Goal: Task Accomplishment & Management: Complete application form

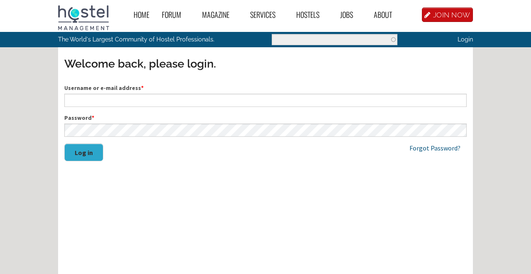
click at [143, 85] on label "Username or e-mail address *" at bounding box center [265, 88] width 403 height 9
click at [143, 94] on input "Username or e-mail address *" at bounding box center [265, 100] width 403 height 13
click at [143, 92] on label "Username or e-mail address *" at bounding box center [265, 88] width 403 height 9
click at [143, 94] on input "Username or e-mail address *" at bounding box center [265, 100] width 403 height 13
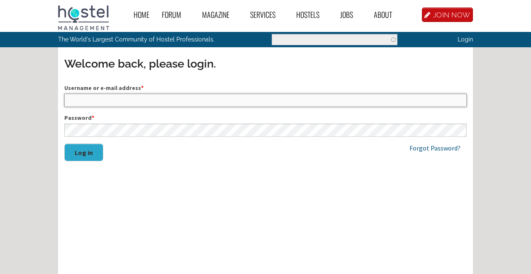
paste input "vanessa@onefamhostels.com"
type input "vanessa@onefamhostels.com"
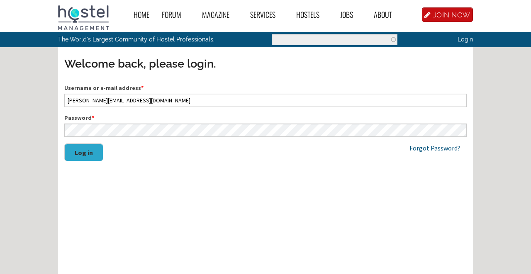
click at [89, 150] on button "Log in" at bounding box center [83, 153] width 39 height 18
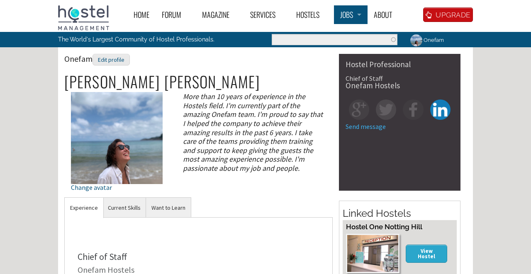
click at [353, 13] on link "Jobs" at bounding box center [351, 14] width 34 height 19
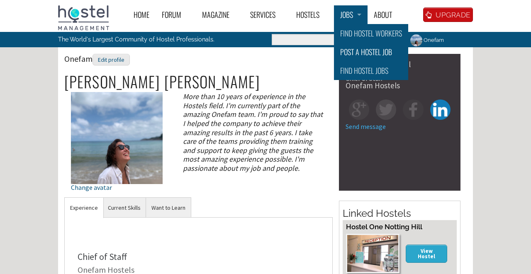
click at [364, 51] on link "Post a Hostel Job" at bounding box center [371, 52] width 74 height 19
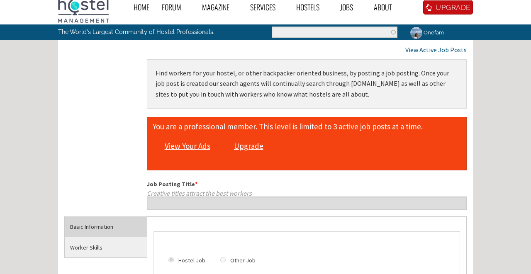
scroll to position [6, 0]
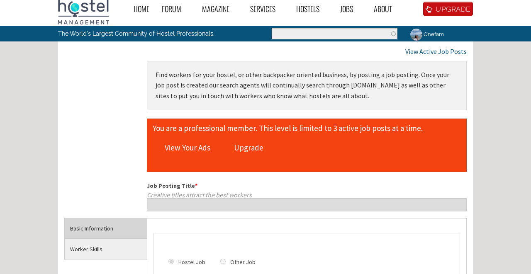
click at [197, 145] on link "View Your Ads" at bounding box center [188, 148] width 54 height 16
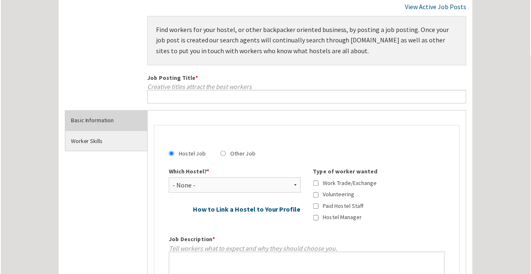
scroll to position [53, 0]
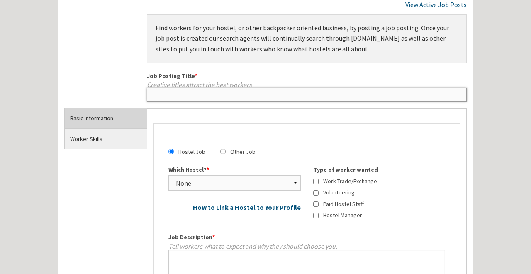
click at [258, 89] on input "Job Posting Title *" at bounding box center [307, 94] width 320 height 13
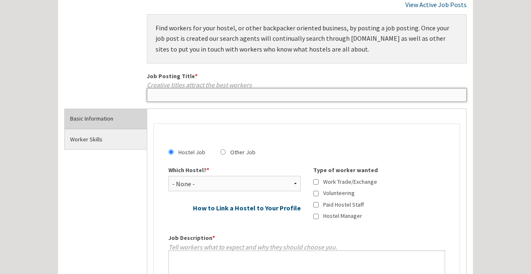
paste input "Night Shift Receptionist – Onefam Amstel"
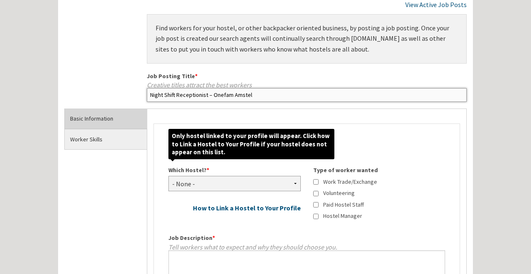
type input "Night Shift Receptionist – Onefam Amstel"
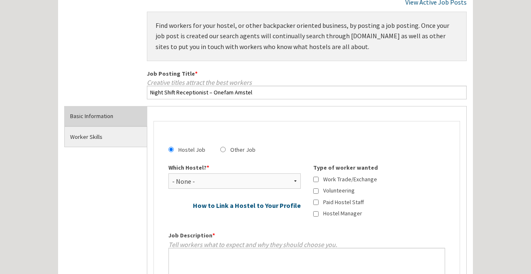
scroll to position [56, 0]
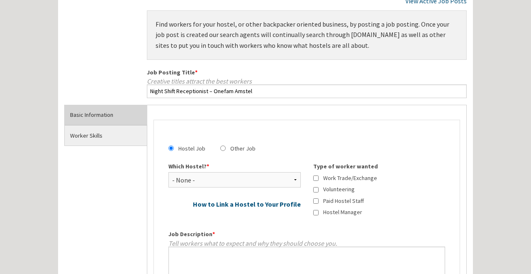
click at [315, 213] on input "Hostel Manager" at bounding box center [315, 212] width 5 height 5
checkbox input "true"
click at [316, 205] on div "Work Trade/Exchange Volunteering Paid Hostel Staff Hostel Manager" at bounding box center [379, 195] width 132 height 43
click at [316, 203] on div "Paid Hostel Staff" at bounding box center [379, 200] width 132 height 9
click at [316, 198] on input "Paid Hostel Staff" at bounding box center [315, 200] width 5 height 5
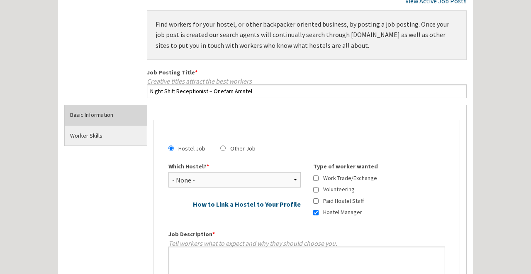
checkbox input "true"
click at [318, 214] on div "Hostel Manager" at bounding box center [379, 212] width 132 height 9
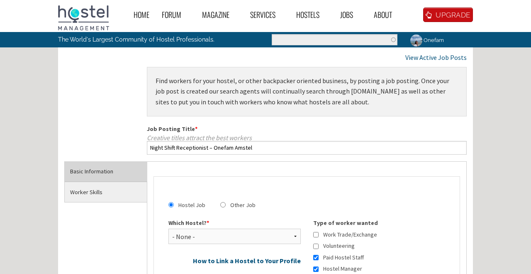
scroll to position [0, 0]
click at [389, 16] on link "About" at bounding box center [387, 14] width 39 height 19
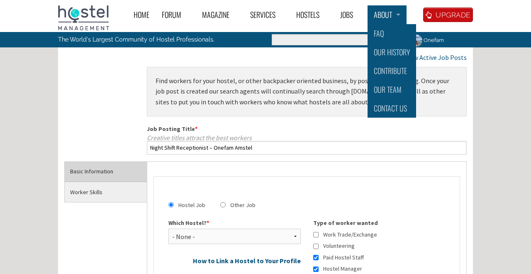
click at [394, 15] on link "About" at bounding box center [387, 14] width 39 height 19
click at [392, 89] on link "Our Team" at bounding box center [392, 89] width 49 height 19
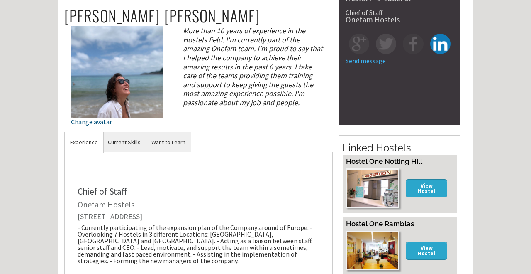
scroll to position [45, 0]
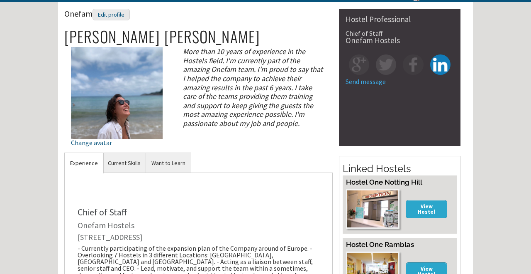
click at [398, 165] on h2 "Linked Hostels" at bounding box center [400, 168] width 114 height 14
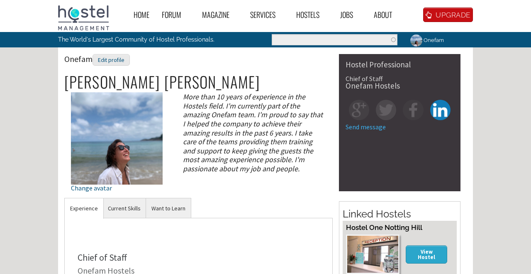
scroll to position [0, 0]
click at [120, 64] on div "Edit profile" at bounding box center [111, 60] width 37 height 12
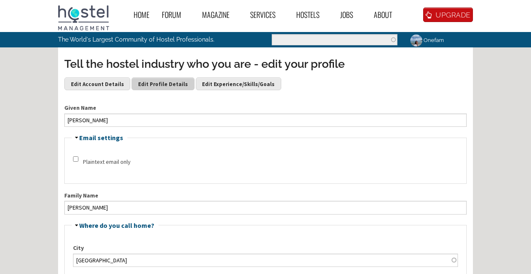
click at [152, 82] on link "Edit Profile Details" at bounding box center [163, 83] width 63 height 12
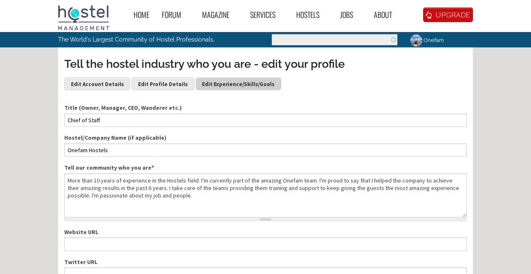
click at [242, 90] on div "Tell the hostel industry who you are - edit your profile Edit Account Details E…" at bounding box center [265, 76] width 403 height 41
click at [244, 86] on link "Edit Experience/Skills/Goals" at bounding box center [239, 83] width 86 height 12
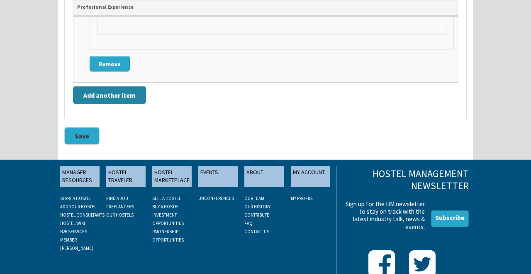
scroll to position [2766, 0]
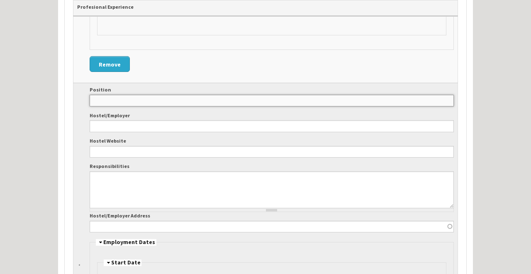
click at [135, 95] on input "Position" at bounding box center [272, 101] width 365 height 12
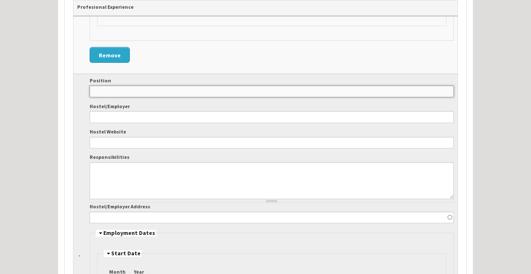
scroll to position [2767, 0]
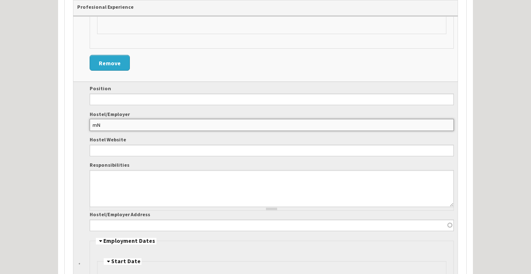
type input "m"
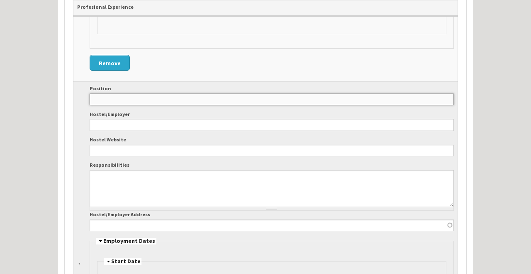
click at [130, 93] on input "Position" at bounding box center [272, 99] width 365 height 12
type input "m"
type input "Manager"
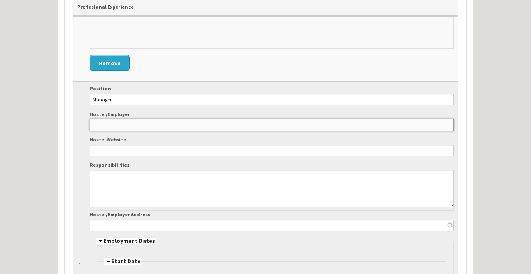
click at [151, 119] on input "Hostel/Employer" at bounding box center [272, 125] width 365 height 12
type input "o"
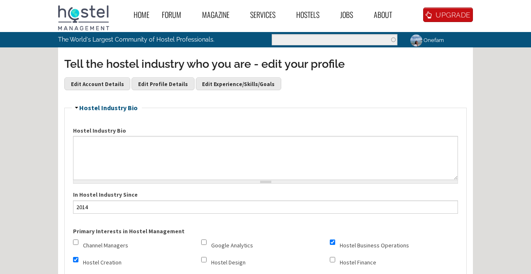
scroll to position [0, 0]
type input "Onefam Amstel"
click at [320, 16] on link "Hostels" at bounding box center [312, 14] width 44 height 19
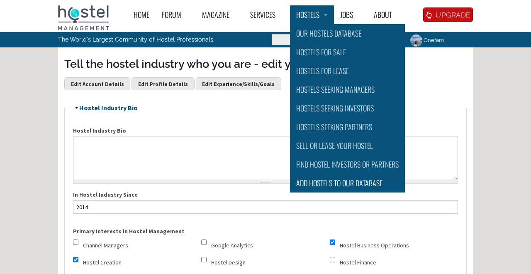
click at [360, 183] on link "Add Hostels to Our database" at bounding box center [347, 183] width 115 height 19
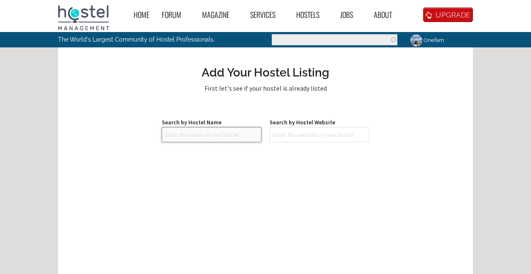
click at [253, 140] on input "text" at bounding box center [212, 134] width 100 height 15
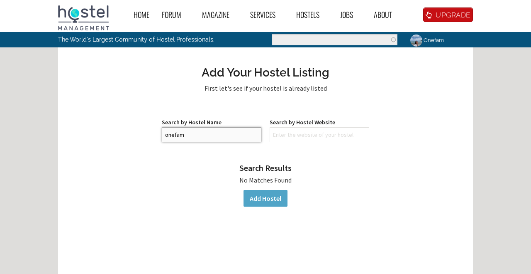
type input "onefam"
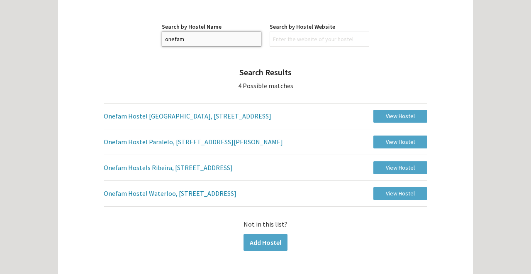
scroll to position [100, 0]
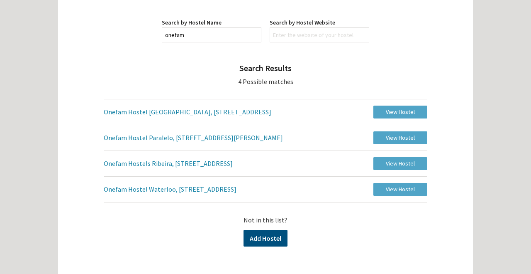
click at [270, 232] on link "Add Hostel" at bounding box center [266, 238] width 44 height 17
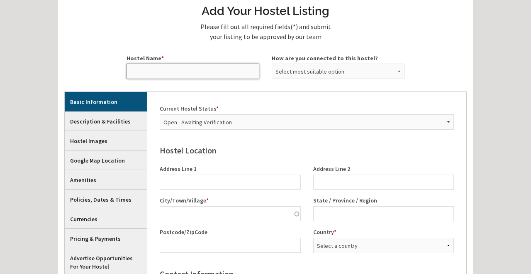
scroll to position [76, 0]
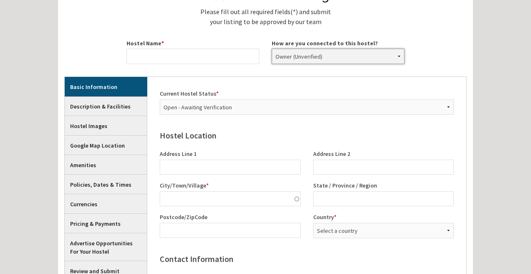
select select "5981"
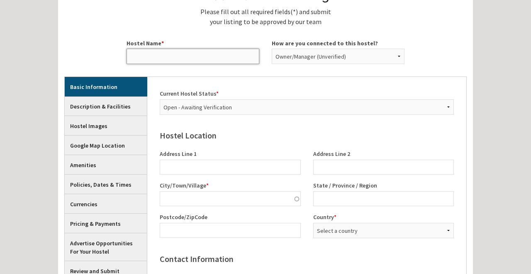
click at [222, 57] on input "Hostel Name *" at bounding box center [193, 56] width 133 height 15
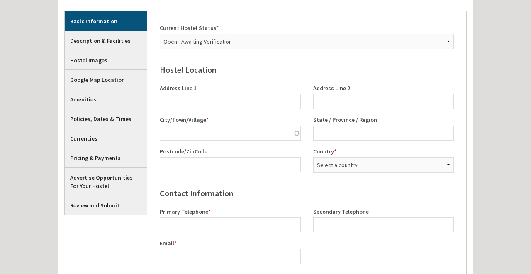
scroll to position [146, 0]
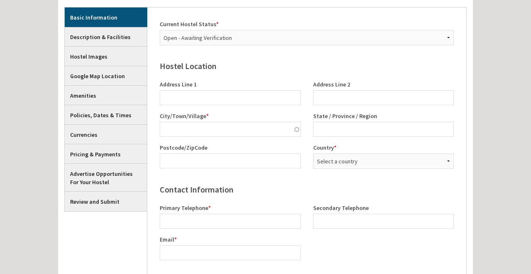
type input "Onefam Amstel"
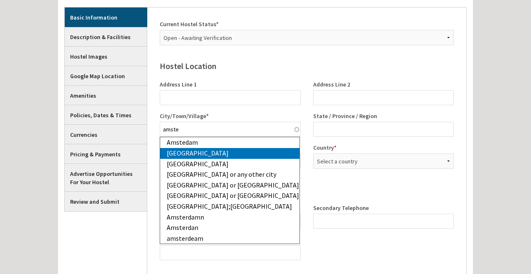
type input "Amstedam"
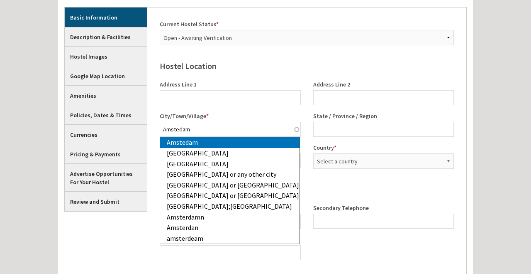
click at [211, 145] on div "Amstedam" at bounding box center [233, 142] width 133 height 11
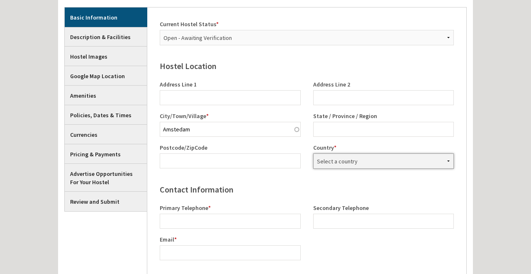
select select "5900"
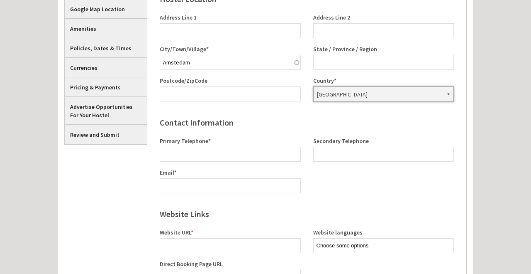
scroll to position [246, 0]
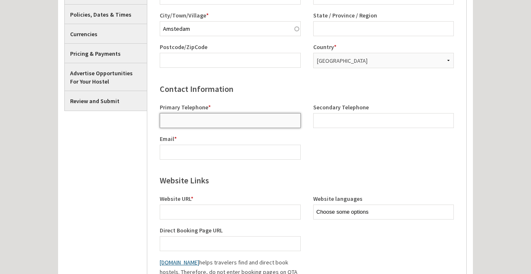
paste input "+31204702035"
type input "+31204702035"
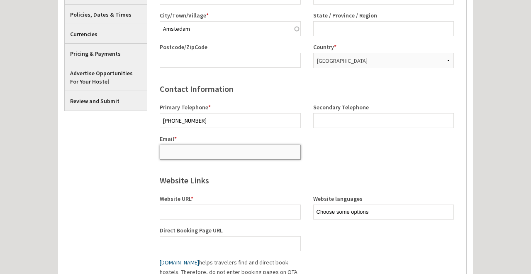
paste input "amstel@onefamhostels.com"
type input "amstel@onefamhostels.com"
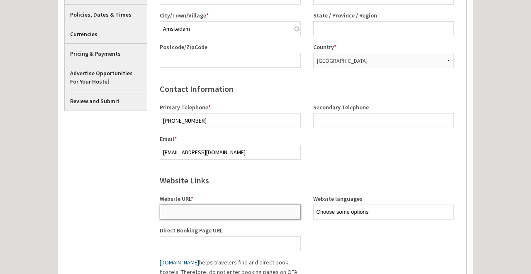
click at [261, 207] on input "Website URL *" at bounding box center [230, 211] width 141 height 15
paste input "https://onefamhostels.com/es/amstel-onefam-hostel-amsterdam/"
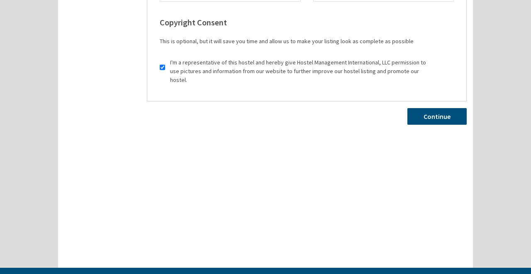
type input "https://onefamhostels.com/es/amstel-onefam-hostel-amsterdam/"
click at [428, 108] on link "Continue" at bounding box center [437, 116] width 59 height 17
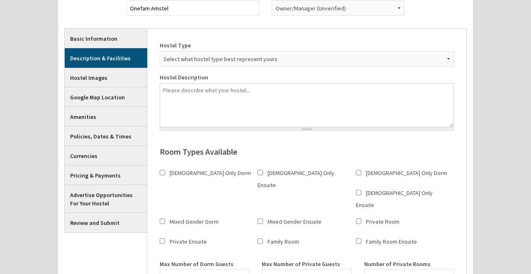
scroll to position [124, 0]
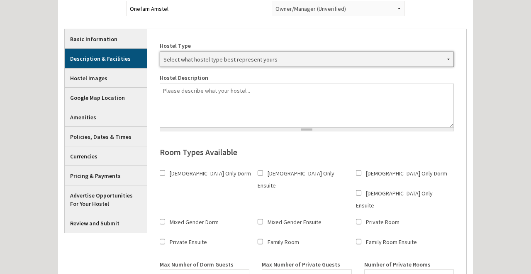
select select "56"
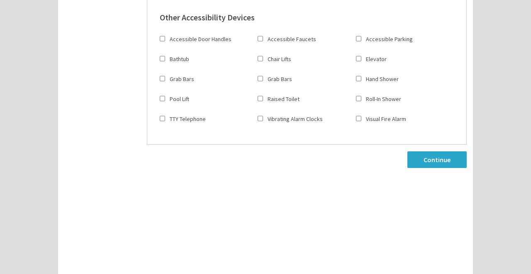
scroll to position [444, 0]
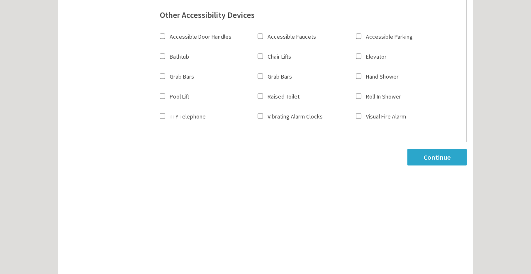
click at [436, 149] on link "Continue" at bounding box center [437, 157] width 59 height 17
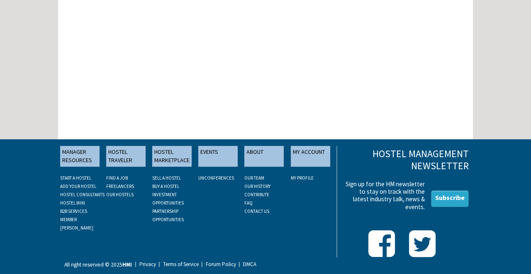
scroll to position [153, 0]
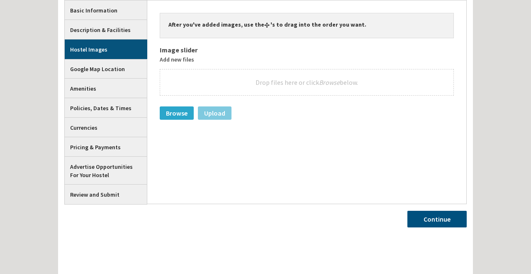
click at [438, 225] on link "Continue" at bounding box center [437, 218] width 59 height 17
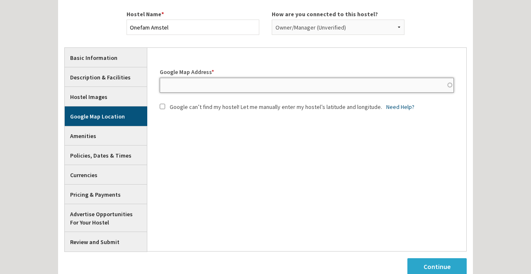
scroll to position [104, 0]
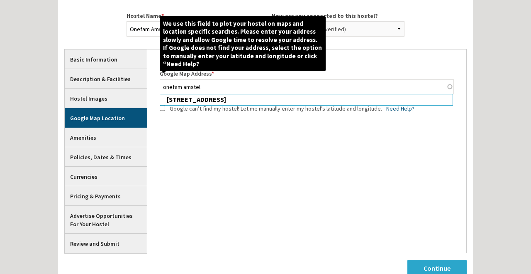
type input "Sarphatipark 58, 1073 CZ Amsterdam, Netherlands"
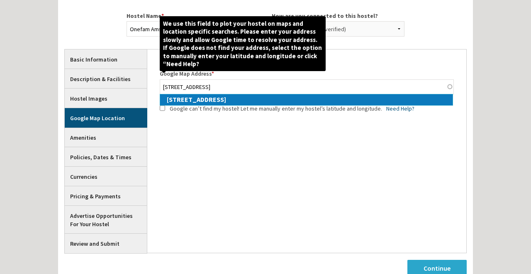
click at [328, 97] on div "Sarphatipark 58, 1073 CZ Amsterdam, Netherlands" at bounding box center [310, 99] width 286 height 11
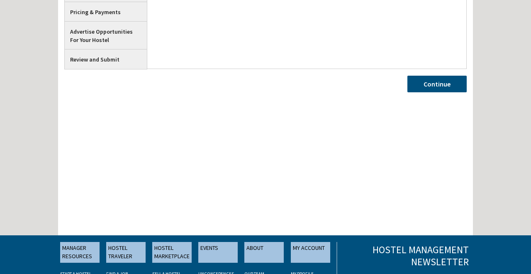
click at [448, 81] on link "Continue" at bounding box center [437, 84] width 59 height 17
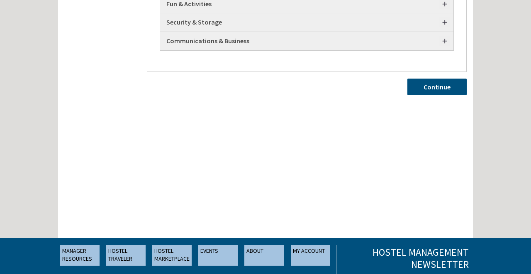
click at [446, 79] on link "Continue" at bounding box center [437, 86] width 59 height 17
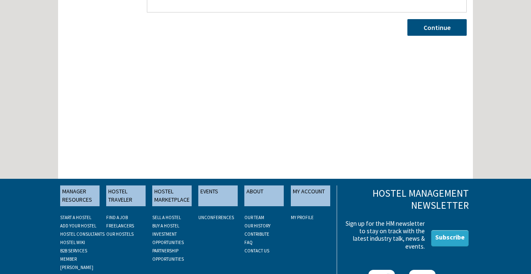
click at [451, 32] on link "Continue" at bounding box center [437, 27] width 59 height 17
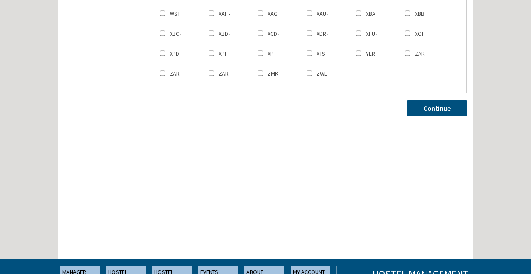
click at [443, 116] on link "Continue" at bounding box center [437, 108] width 59 height 17
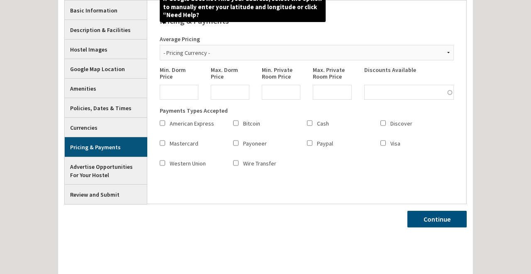
click at [433, 220] on link "Continue" at bounding box center [437, 218] width 59 height 17
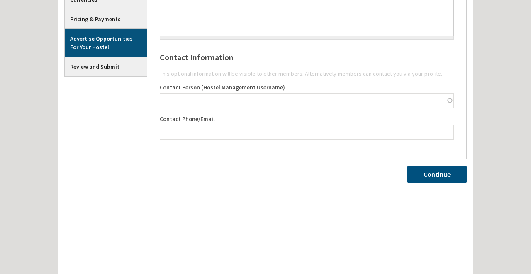
click at [444, 180] on link "Continue" at bounding box center [437, 174] width 59 height 17
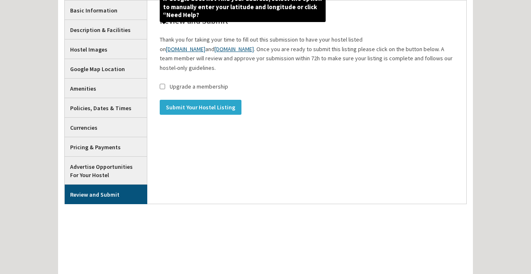
click at [193, 88] on label "Upgrade a membership" at bounding box center [199, 86] width 59 height 9
click at [165, 88] on input "Upgrade a membership" at bounding box center [162, 86] width 5 height 15
click at [190, 84] on label "Upgrade a membership" at bounding box center [199, 86] width 59 height 9
click at [165, 84] on input "Upgrade a membership" at bounding box center [162, 86] width 5 height 15
checkbox input "false"
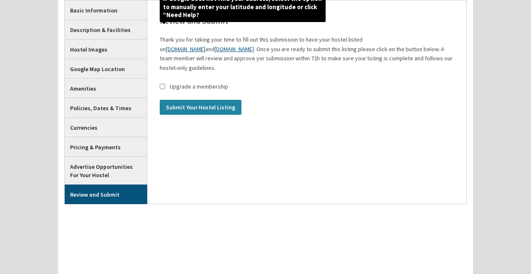
click at [194, 105] on input "Submit Your Hostel Listing" at bounding box center [201, 107] width 82 height 15
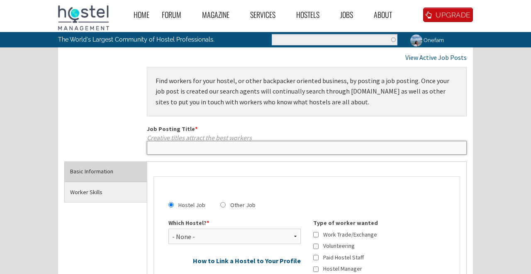
click at [235, 144] on input "Job Posting Title *" at bounding box center [307, 147] width 320 height 13
paste input "Night Shift Receptionist"
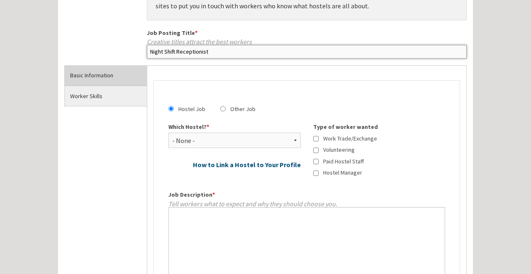
scroll to position [112, 0]
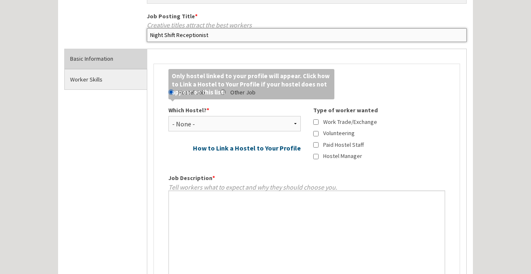
type input "Night Shift Receptionist"
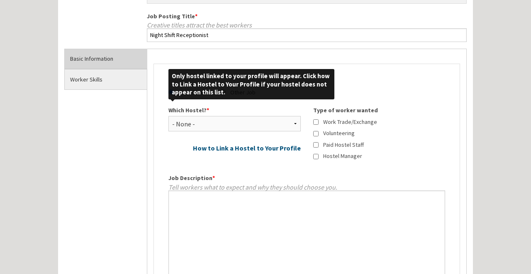
click at [274, 133] on div "Which Hostel? * - None - Hostel One Notting Hill Hostel One Ramblas Hostel One …" at bounding box center [235, 122] width 132 height 32
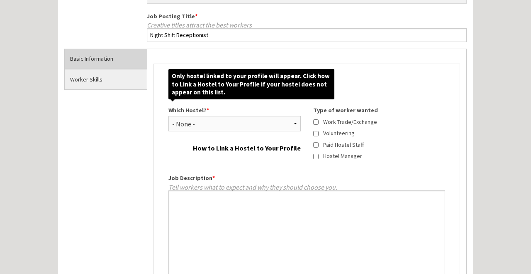
click at [275, 147] on link "How to Link a Hostel to Your Profile" at bounding box center [247, 147] width 108 height 7
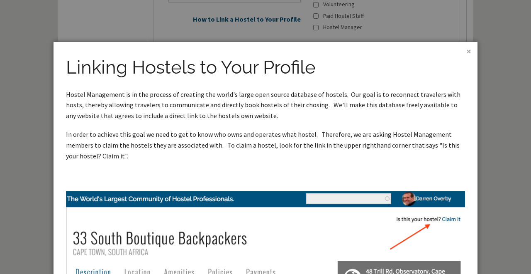
scroll to position [241, 0]
click at [486, 153] on div at bounding box center [265, 137] width 531 height 274
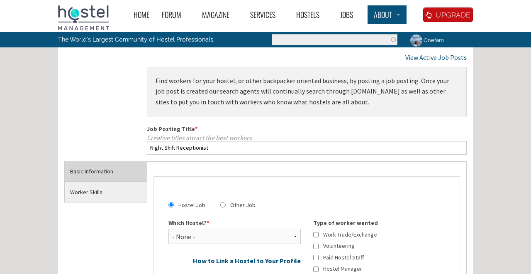
scroll to position [0, 0]
click at [393, 15] on link "About" at bounding box center [387, 14] width 39 height 19
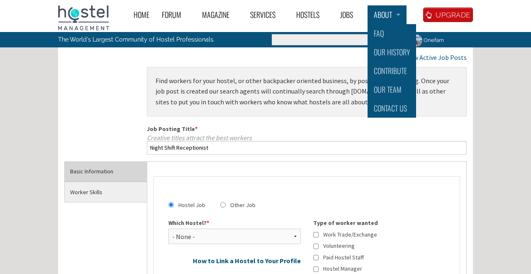
click at [339, 46] on section "Search form Search Search" at bounding box center [335, 40] width 138 height 16
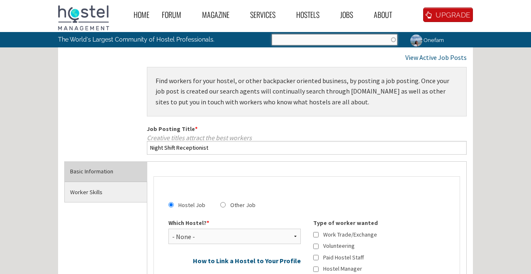
click at [337, 44] on input "Search" at bounding box center [335, 39] width 126 height 11
type input "onefam amstel"
click button "Search" at bounding box center [0, 0] width 0 height 0
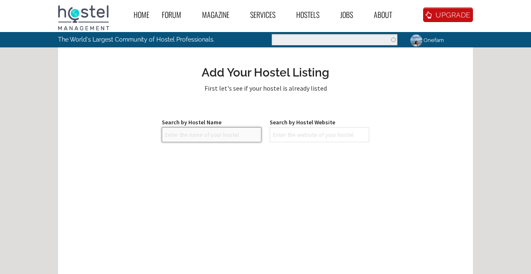
click at [230, 127] on input "text" at bounding box center [212, 134] width 100 height 15
type input "onefam"
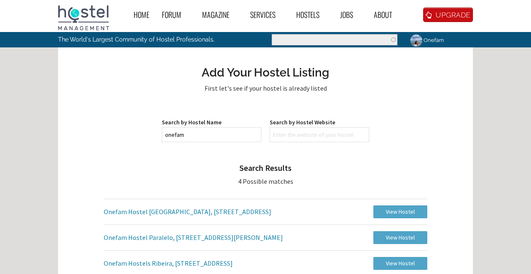
click at [432, 42] on link "Onefam" at bounding box center [426, 40] width 45 height 16
